Goal: Task Accomplishment & Management: Manage account settings

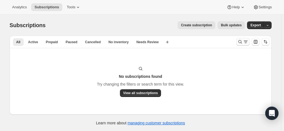
click at [241, 43] on icon "Search and filter results" at bounding box center [241, 42] width 6 height 6
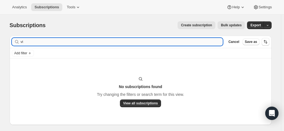
type input "v"
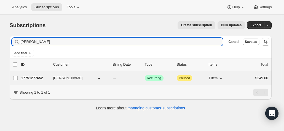
type input "frank wells"
click at [39, 78] on p "17751277652" at bounding box center [35, 78] width 28 height 6
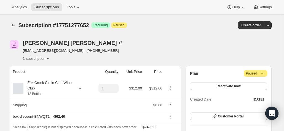
click at [269, 46] on div "Frank Wells fwells70@gmail.com · +61408468979 1 subscription" at bounding box center [141, 50] width 262 height 21
drag, startPoint x: 91, startPoint y: 51, endPoint x: 61, endPoint y: 50, distance: 29.3
click at [61, 50] on div "Frank Wells fwells70@gmail.com · +61408468979 1 subscription" at bounding box center [102, 50] width 184 height 21
click at [118, 42] on icon at bounding box center [121, 43] width 6 height 6
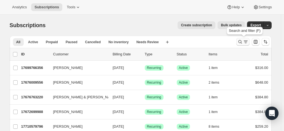
click at [241, 43] on icon "Search and filter results" at bounding box center [241, 42] width 6 height 6
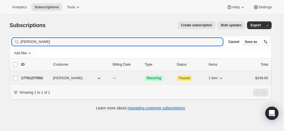
type input "Frank wells"
click at [35, 75] on p "17751277652" at bounding box center [35, 78] width 28 height 6
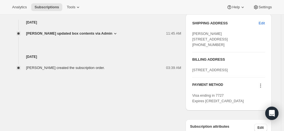
scroll to position [221, 0]
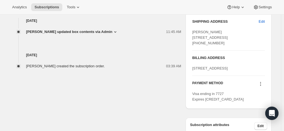
click at [261, 86] on icon at bounding box center [261, 84] width 6 height 6
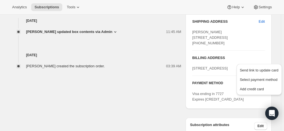
drag, startPoint x: 223, startPoint y: 44, endPoint x: 225, endPoint y: 49, distance: 5.3
click at [224, 44] on span "Frank Wells 110A Model Farms Road WINSTON HILLS NSW, 2153 Australia +61408468979" at bounding box center [210, 37] width 36 height 15
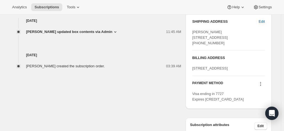
drag, startPoint x: 200, startPoint y: 51, endPoint x: 191, endPoint y: 30, distance: 22.3
click at [191, 30] on div "SHIPPING ADDRESS Edit Frank Wells 110A Model Farms Road WINSTON HILLS NSW, 2153…" at bounding box center [229, 60] width 86 height 96
copy span "Frank Wells 110A Model Farms Road WINSTON HILLS NSW, 2153 Australia +61408468979"
click at [260, 86] on icon at bounding box center [261, 84] width 6 height 6
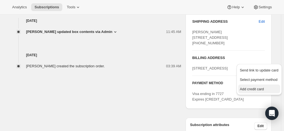
click at [250, 87] on span "Add credit card" at bounding box center [252, 89] width 24 height 4
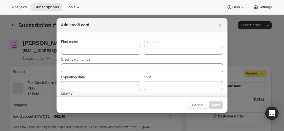
scroll to position [0, 0]
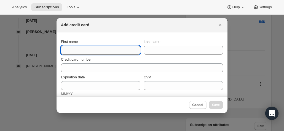
click at [84, 50] on input "First name" at bounding box center [101, 50] width 80 height 9
paste input "Frank Wells 110A Model Farms Road WINSTON HILLS NSW, 2153 Australia +61408468979"
drag, startPoint x: 137, startPoint y: 49, endPoint x: 73, endPoint y: 51, distance: 63.5
click at [73, 51] on input "Frank Wells 110A Model Farms Road WINSTON HILLS NSW, 2153 Australia +61408468979" at bounding box center [101, 50] width 80 height 9
type input "Frank"
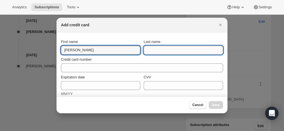
click at [156, 48] on input "Last name" at bounding box center [184, 50] width 80 height 9
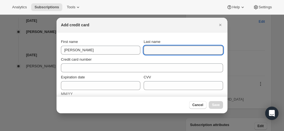
paste input "Frank Wells 110A Model Farms Road WINSTON HILLS NSW, 2153 Australia +61408468979"
drag, startPoint x: 150, startPoint y: 50, endPoint x: 277, endPoint y: 50, distance: 127.3
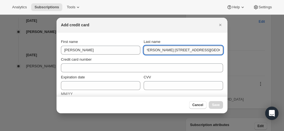
drag, startPoint x: 207, startPoint y: 50, endPoint x: 160, endPoint y: 50, distance: 46.1
click at [160, 50] on input "Frank Wells 110A Model Farms Road WINSTON" at bounding box center [184, 50] width 80 height 9
drag, startPoint x: 155, startPoint y: 51, endPoint x: 127, endPoint y: 50, distance: 27.6
click at [127, 50] on div "First name Frank Last name Frank Wells" at bounding box center [142, 46] width 162 height 15
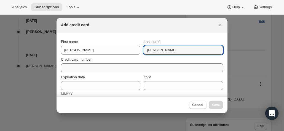
type input "Wells"
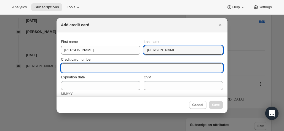
click at [105, 68] on input "Credit card number" at bounding box center [140, 67] width 158 height 9
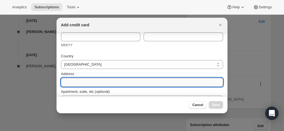
click at [80, 78] on input "Address" at bounding box center [142, 82] width 162 height 9
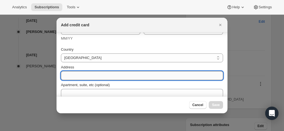
paste input "Frank Wells 110A Model Farms Road WINSTON HILLS NSW, 2153 Australia +61408468979"
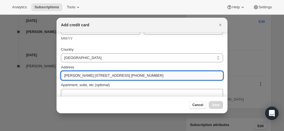
drag, startPoint x: 84, startPoint y: 75, endPoint x: 80, endPoint y: 75, distance: 4.4
click at [80, 75] on input "Frank Wells 110A Model Farms Road WINSTON HILLS NSW, 2153 Australia +61408468979" at bounding box center [142, 75] width 162 height 9
click at [84, 75] on input "Frank Wells 110A Model Farms Road WINSTON HILLS NSW, 2153 Australia +61408468979" at bounding box center [142, 75] width 162 height 9
click at [83, 76] on input "Frank Wells 110A Model Farms Road WINSTON HILLS NSW, 2153 Australia +61408468979" at bounding box center [142, 75] width 162 height 9
drag, startPoint x: 83, startPoint y: 75, endPoint x: 61, endPoint y: 75, distance: 22.4
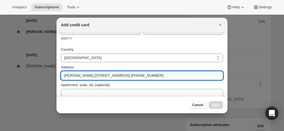
click at [61, 75] on input "Frank Wells 110A Model Farms Road WINSTON HILLS NSW, 2153 Australia +61408468979" at bounding box center [142, 75] width 162 height 9
drag, startPoint x: 105, startPoint y: 75, endPoint x: 199, endPoint y: 73, distance: 93.9
click at [199, 73] on input "110A Model Farms Road WINSTON HILLS NSW, 2153 Australia +61408468979" at bounding box center [142, 75] width 162 height 9
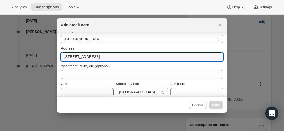
scroll to position [89, 0]
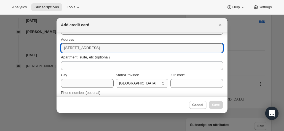
type input "110A Model Farms Road"
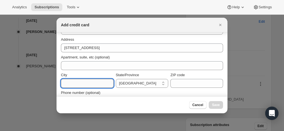
click at [75, 83] on input "City" at bounding box center [87, 83] width 53 height 9
paste input "WINSTON HILLS NSW, 2153 Australia +61408468979"
drag, startPoint x: 70, startPoint y: 83, endPoint x: 134, endPoint y: 81, distance: 63.2
click at [134, 81] on div "City WINSTON HILLS NSW, 2153 Australia +61408468979 State/Province Australian C…" at bounding box center [142, 79] width 162 height 15
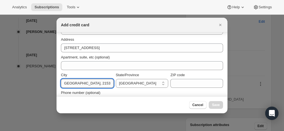
scroll to position [0, 0]
drag, startPoint x: 91, startPoint y: 83, endPoint x: 133, endPoint y: 85, distance: 41.5
click at [133, 85] on div "City WINSTON HILLS NSW, 2153 State/Province Australian Capital Territory New So…" at bounding box center [142, 79] width 162 height 15
type input "WINSTON HILLS"
click at [130, 83] on select "Australian Capital Territory New South Wales Northern Territory Queensland Sout…" at bounding box center [142, 83] width 53 height 9
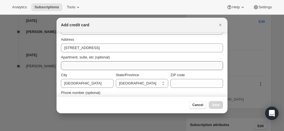
select select "NSW"
click at [116, 79] on select "Australian Capital Territory New South Wales Northern Territory Queensland Sout…" at bounding box center [142, 83] width 53 height 9
click at [186, 86] on input "ZIP code" at bounding box center [197, 83] width 53 height 9
paste input "WINSTON HILLS NSW, 2153 Australia +61408468979"
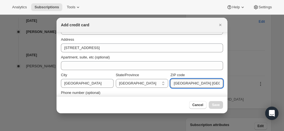
drag, startPoint x: 218, startPoint y: 83, endPoint x: 205, endPoint y: 84, distance: 12.8
click at [205, 84] on input "WINSTON HILLS NSW, 2153 Australia +61408468979" at bounding box center [197, 83] width 53 height 9
click at [207, 83] on input "WINSTON HILLS NSW, 2153 Australia +61408468979" at bounding box center [197, 83] width 53 height 9
drag, startPoint x: 208, startPoint y: 82, endPoint x: 157, endPoint y: 82, distance: 51.1
click at [157, 82] on div "City WINSTON HILLS State/Province Australian Capital Territory New South Wales …" at bounding box center [142, 79] width 162 height 15
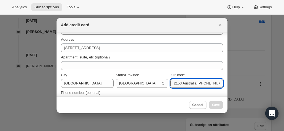
click at [172, 84] on input "2153 Australia +61408468979" at bounding box center [197, 83] width 53 height 9
click at [173, 83] on input "2153 Australia +61408468979" at bounding box center [197, 83] width 53 height 9
drag, startPoint x: 194, startPoint y: 84, endPoint x: 239, endPoint y: 84, distance: 45.0
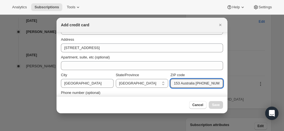
drag, startPoint x: 200, startPoint y: 84, endPoint x: 181, endPoint y: 84, distance: 19.3
click at [181, 84] on input "2153 Australi" at bounding box center [197, 83] width 53 height 9
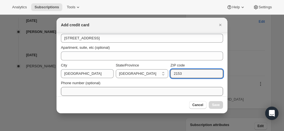
scroll to position [103, 0]
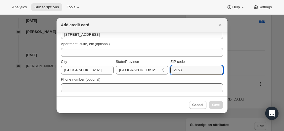
type input "2153"
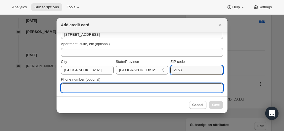
click at [109, 83] on input "Phone number (optional)" at bounding box center [142, 87] width 162 height 9
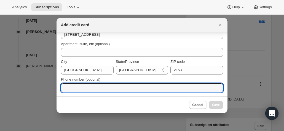
paste input "WINSTON HILLS NSW, 2153 Australia +61408468979"
drag, startPoint x: 118, startPoint y: 88, endPoint x: 65, endPoint y: 86, distance: 53.0
click at [65, 86] on input "WINSTON HILLS NSW, 2153 Australia +61408468979" at bounding box center [142, 87] width 162 height 9
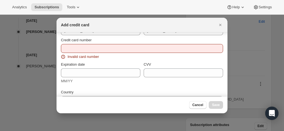
scroll to position [0, 0]
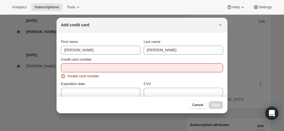
type input "+61408468979"
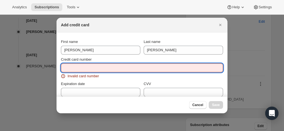
click at [74, 69] on input "Credit card number" at bounding box center [140, 67] width 158 height 9
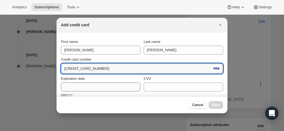
type input "4133 2100 0147 0571"
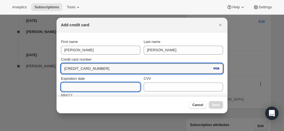
click at [86, 83] on input "Expiration date" at bounding box center [101, 86] width 80 height 9
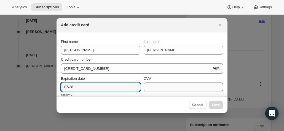
type input "07/28"
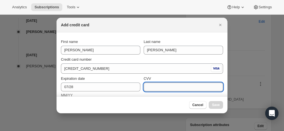
drag, startPoint x: 177, startPoint y: 84, endPoint x: 173, endPoint y: 87, distance: 4.9
click at [177, 84] on input "CVV" at bounding box center [184, 86] width 80 height 9
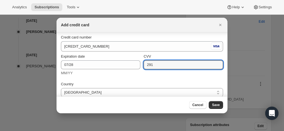
scroll to position [14, 0]
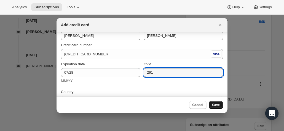
type input "291"
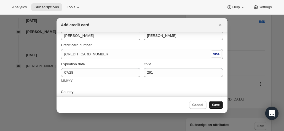
click at [221, 106] on button "Save" at bounding box center [216, 105] width 14 height 8
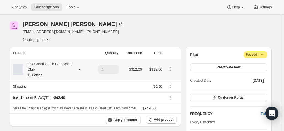
scroll to position [35, 0]
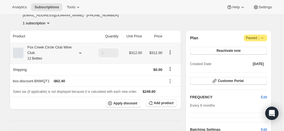
click at [44, 58] on div "Fox Creek Circle Club Wine Club 12 Bottles" at bounding box center [48, 52] width 50 height 17
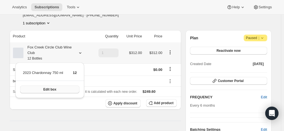
click at [52, 90] on span "Edit box" at bounding box center [49, 89] width 13 height 4
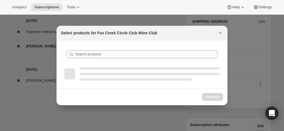
scroll to position [0, 0]
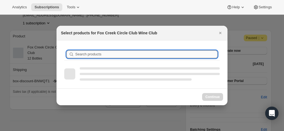
click at [101, 55] on input "Search products" at bounding box center [146, 54] width 142 height 8
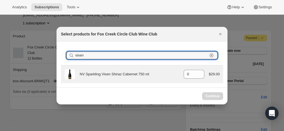
type input "vixen"
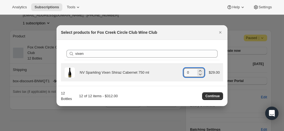
drag, startPoint x: 173, startPoint y: 70, endPoint x: 164, endPoint y: 70, distance: 9.1
click at [164, 71] on div "NV Sparkling Vixen Shiraz Cabernet 750 ml gid://shopify/ProductVariant/42078153…" at bounding box center [142, 72] width 156 height 11
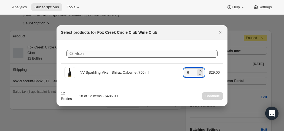
type input "6"
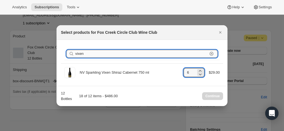
click at [80, 57] on input "vixen" at bounding box center [141, 54] width 133 height 8
drag, startPoint x: 88, startPoint y: 54, endPoint x: 51, endPoint y: 49, distance: 38.0
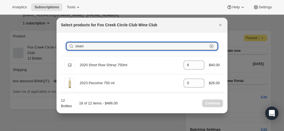
type input "r"
type input "0"
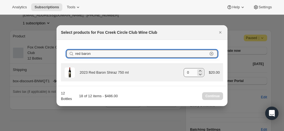
type input "red baron"
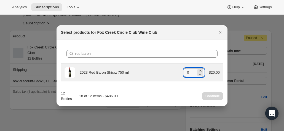
drag, startPoint x: 193, startPoint y: 75, endPoint x: 163, endPoint y: 70, distance: 30.4
click at [163, 70] on div "2023 Red Baron Shiraz 750 ml gid://shopify/ProductVariant/41582882521172 0 $20.…" at bounding box center [142, 72] width 156 height 11
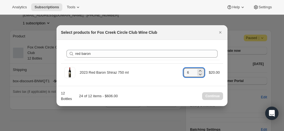
click at [121, 92] on div "12 Bottles 24 of 12 items - $606.00 Continue" at bounding box center [142, 95] width 162 height 11
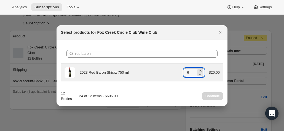
click at [171, 72] on div "2023 Red Baron Shiraz 750 ml gid://shopify/ProductVariant/41582882521172 6 $20.…" at bounding box center [142, 72] width 156 height 11
drag, startPoint x: 195, startPoint y: 70, endPoint x: 168, endPoint y: 69, distance: 27.1
click at [168, 69] on div "2023 Red Baron Shiraz 750 ml gid://shopify/ProductVariant/41582882521172 6 $20.…" at bounding box center [142, 72] width 156 height 11
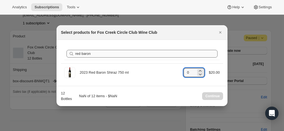
type input "0"
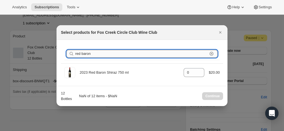
drag, startPoint x: 117, startPoint y: 57, endPoint x: 80, endPoint y: 52, distance: 38.1
click at [80, 52] on input "red baron" at bounding box center [141, 54] width 133 height 8
type input "re"
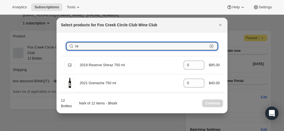
drag, startPoint x: 84, startPoint y: 47, endPoint x: 59, endPoint y: 45, distance: 24.9
click at [59, 45] on div "Search products re Clear Default Title 2019 Reserve Shiraz 750 ml gid://shopify…" at bounding box center [142, 82] width 171 height 100
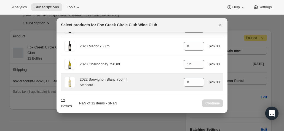
scroll to position [307, 0]
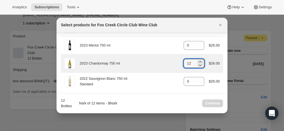
drag, startPoint x: 189, startPoint y: 63, endPoint x: 178, endPoint y: 60, distance: 11.5
click at [179, 61] on div "2023 Chardonnay 750 ml gid://shopify/ProductVariant/41594928857172 12 $26.00" at bounding box center [142, 63] width 156 height 11
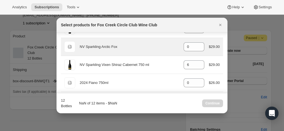
scroll to position [224, 0]
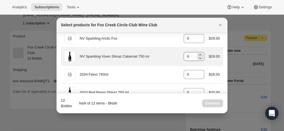
type input "0"
click at [188, 56] on input "6" at bounding box center [190, 56] width 12 height 9
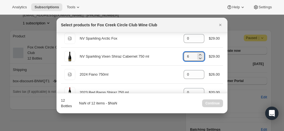
click at [121, 104] on div "12 Bottles NaN of 12 items - $NaN Continue" at bounding box center [142, 102] width 162 height 11
click at [220, 22] on button "Close" at bounding box center [221, 25] width 8 height 8
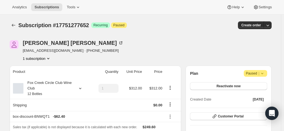
scroll to position [35, 0]
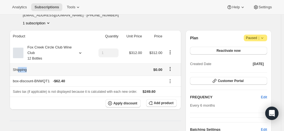
drag, startPoint x: 19, startPoint y: 72, endPoint x: 43, endPoint y: 72, distance: 24.0
click at [43, 72] on th "Shipping" at bounding box center [50, 69] width 81 height 12
click at [37, 57] on small "12 Bottles" at bounding box center [35, 58] width 15 height 4
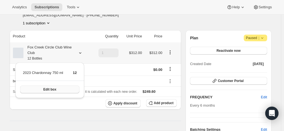
click at [40, 91] on button "Edit box" at bounding box center [49, 89] width 59 height 8
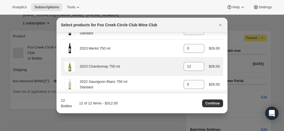
scroll to position [307, 0]
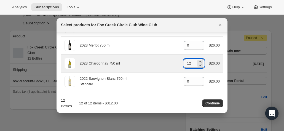
drag, startPoint x: 188, startPoint y: 62, endPoint x: 170, endPoint y: 62, distance: 18.2
click at [170, 62] on div "2023 Chardonnay 750 ml gid://shopify/ProductVariant/41594928857172 12 $26.00" at bounding box center [142, 63] width 156 height 11
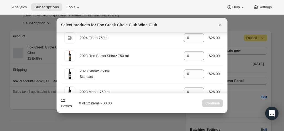
scroll to position [252, 0]
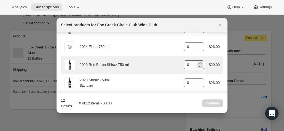
type input "0"
drag, startPoint x: 189, startPoint y: 62, endPoint x: 179, endPoint y: 62, distance: 9.7
click at [180, 62] on div "2023 Red Baron Shiraz 750 ml gid://shopify/ProductVariant/41582882521172 0 $20.…" at bounding box center [142, 64] width 156 height 11
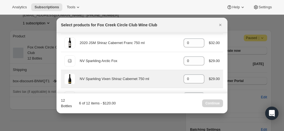
scroll to position [196, 0]
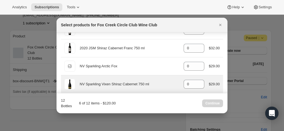
type input "6"
click at [172, 81] on div "NV Sparkling Vixen Shiraz Cabernet 750 ml gid://shopify/ProductVariant/42078153…" at bounding box center [142, 83] width 156 height 11
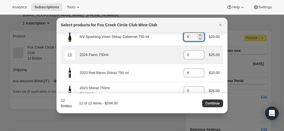
scroll to position [252, 0]
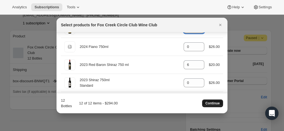
type input "6"
click at [210, 104] on span "Continue" at bounding box center [213, 103] width 14 height 4
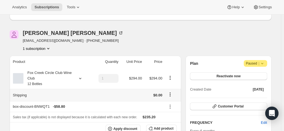
scroll to position [91, 0]
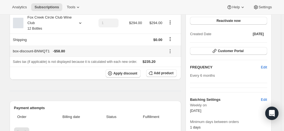
click at [42, 51] on div "box-discount-BNWQT1 - $58.80" at bounding box center [88, 51] width 150 height 6
click at [52, 25] on div "Fox Creek Circle Club Wine Club 12 Bottles" at bounding box center [48, 23] width 50 height 17
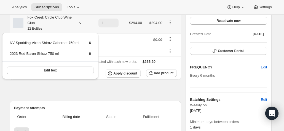
click at [52, 25] on div "Fox Creek Circle Club Wine Club 12 Bottles" at bounding box center [48, 23] width 50 height 17
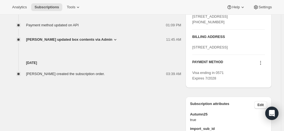
scroll to position [276, 0]
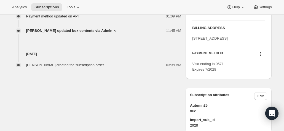
click at [263, 57] on icon at bounding box center [261, 54] width 6 height 6
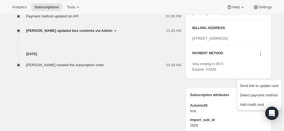
click at [249, 41] on div "110A Model Farms Road WINSTON HILLS NSW 2153 Australia" at bounding box center [228, 39] width 73 height 6
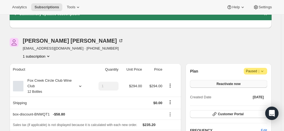
scroll to position [0, 0]
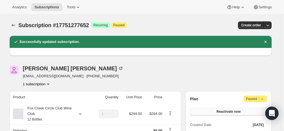
click at [219, 110] on span "Reactivate now" at bounding box center [229, 111] width 24 height 4
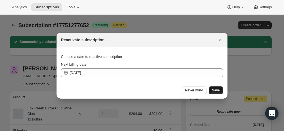
click at [213, 88] on button "Save" at bounding box center [216, 90] width 14 height 8
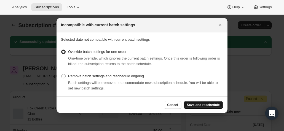
click at [208, 103] on span "Save and reschedule" at bounding box center [203, 104] width 33 height 4
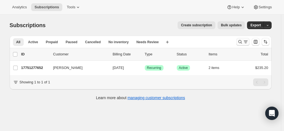
click at [242, 40] on icon "Search and filter results" at bounding box center [241, 42] width 6 height 6
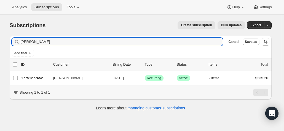
drag, startPoint x: 16, startPoint y: 47, endPoint x: -6, endPoint y: 46, distance: 22.1
click at [0, 46] on html "Analytics Subscriptions Tools Help Settings Skip to content Subscriptions. This…" at bounding box center [142, 65] width 284 height 131
